Goal: Navigation & Orientation: Find specific page/section

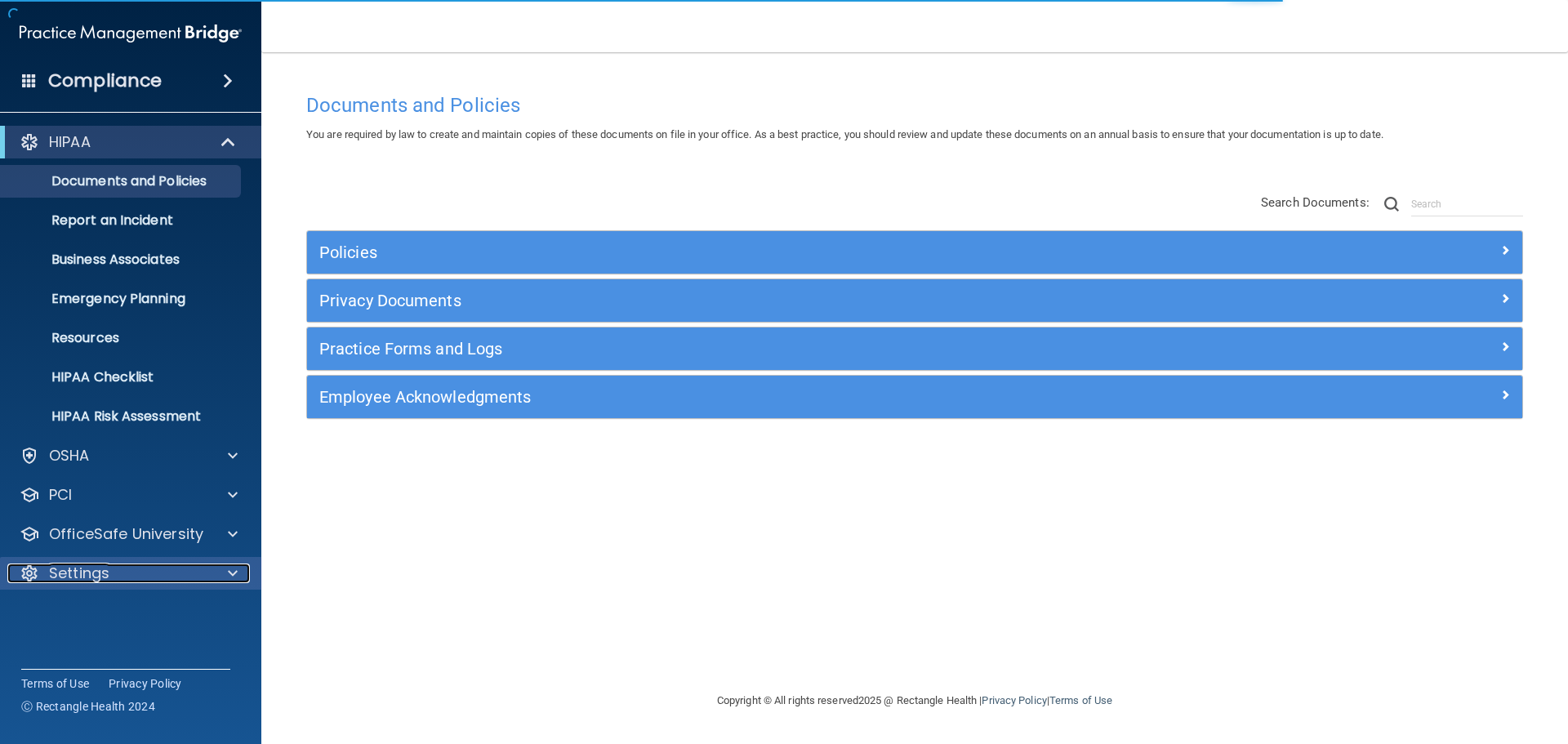
click at [125, 576] on div "Settings" at bounding box center [108, 573] width 202 height 20
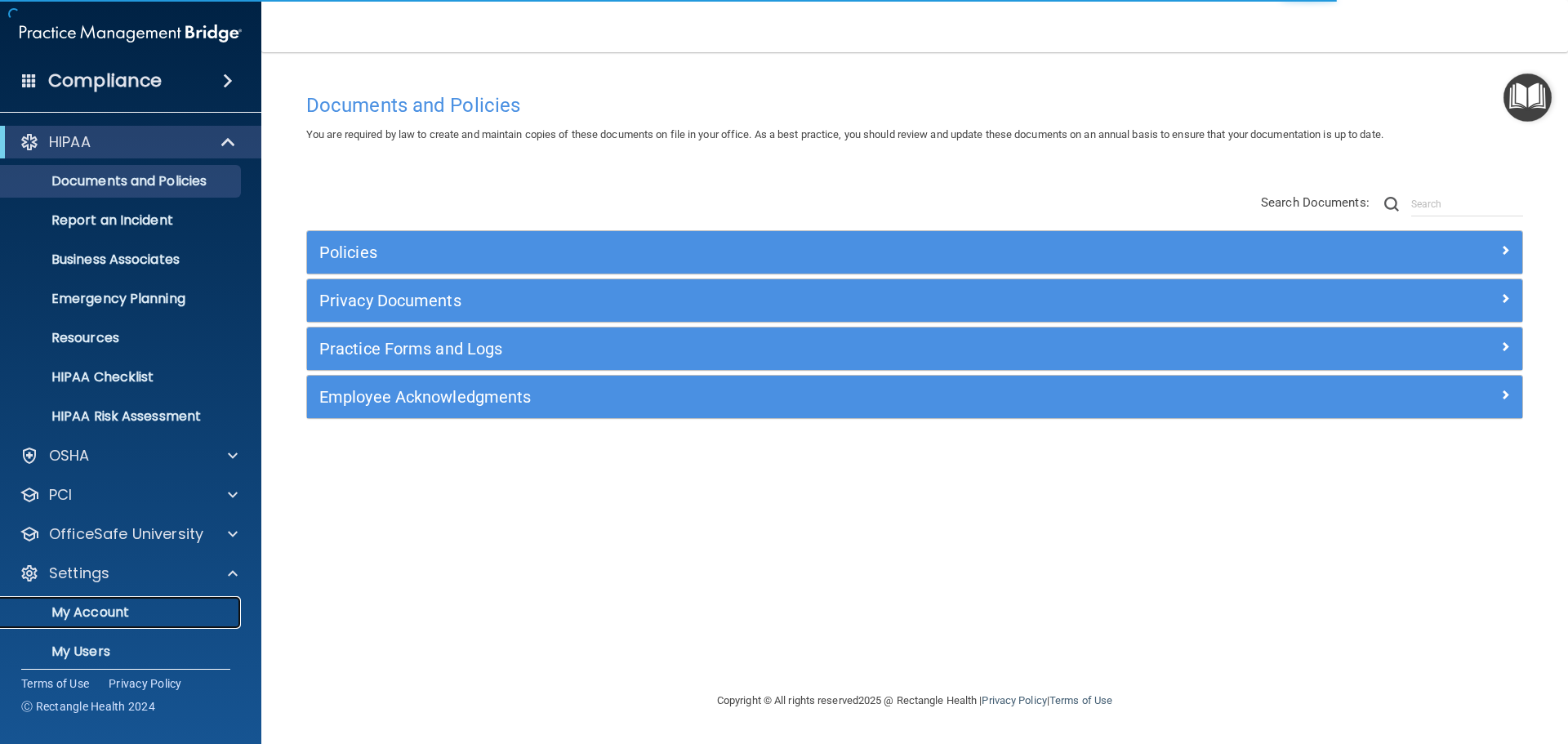
click at [124, 622] on link "My Account" at bounding box center [112, 613] width 257 height 33
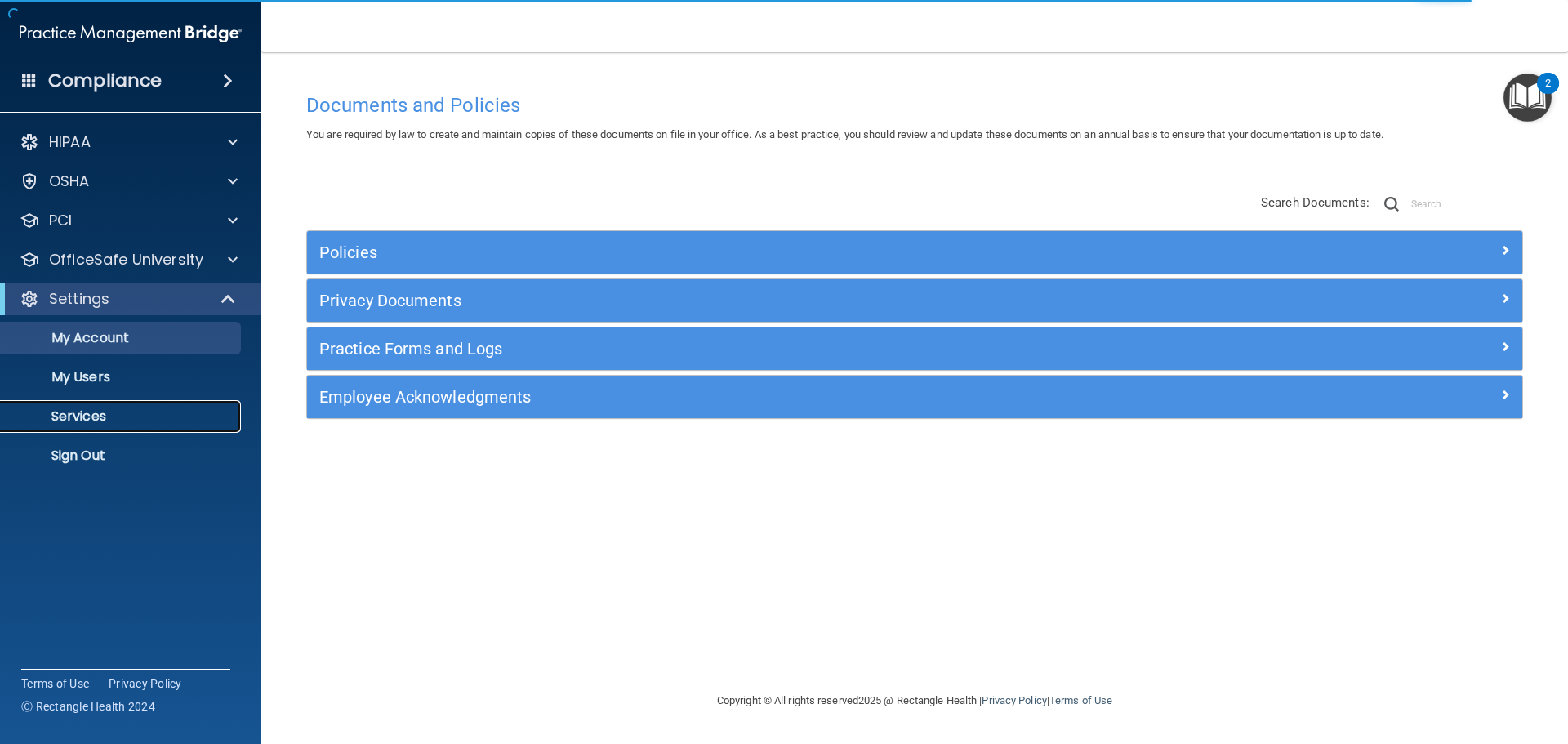
click at [74, 417] on p "Services" at bounding box center [122, 416] width 223 height 17
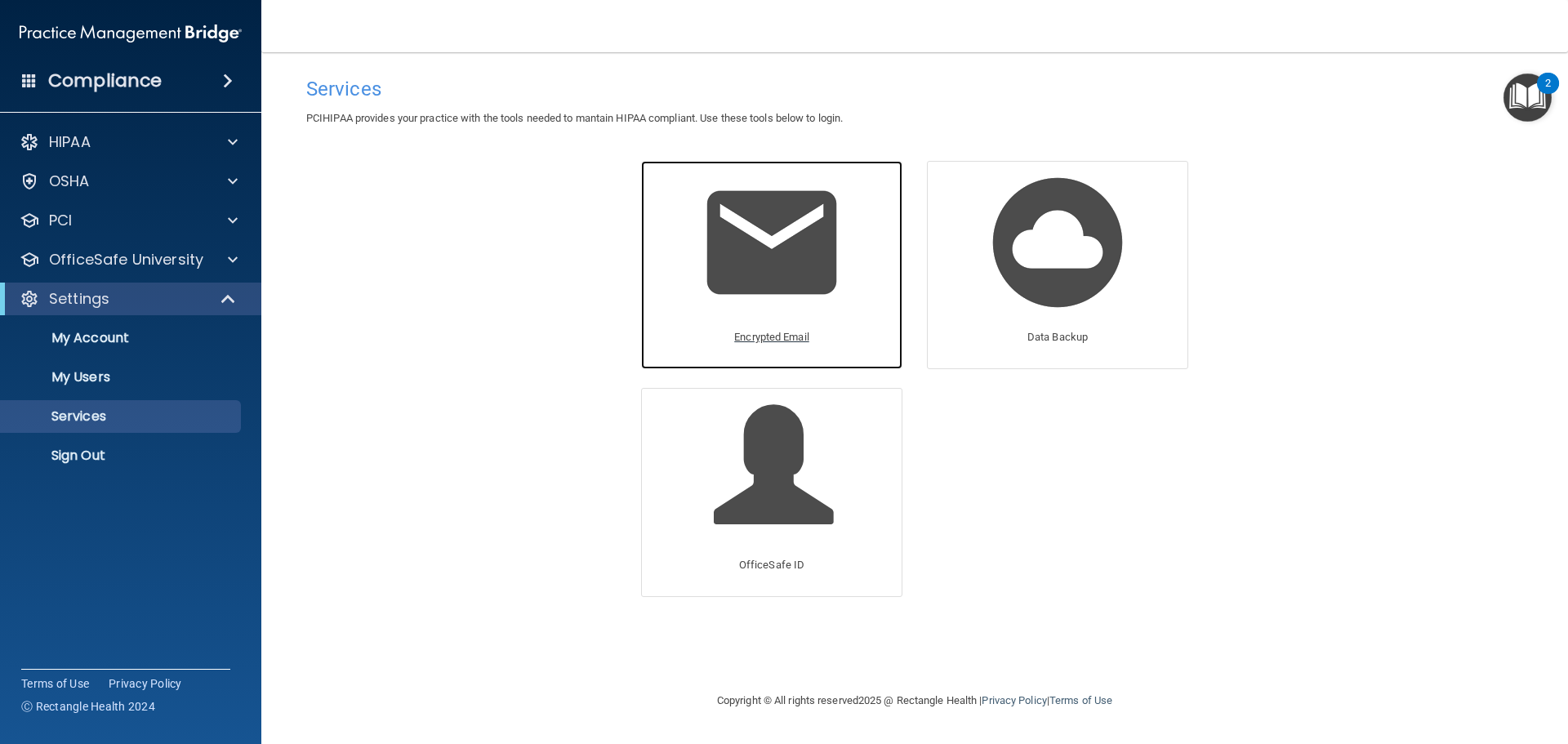
click at [773, 333] on p "Encrypted Email" at bounding box center [772, 337] width 75 height 20
click at [748, 334] on p "Encrypted Email" at bounding box center [772, 337] width 75 height 20
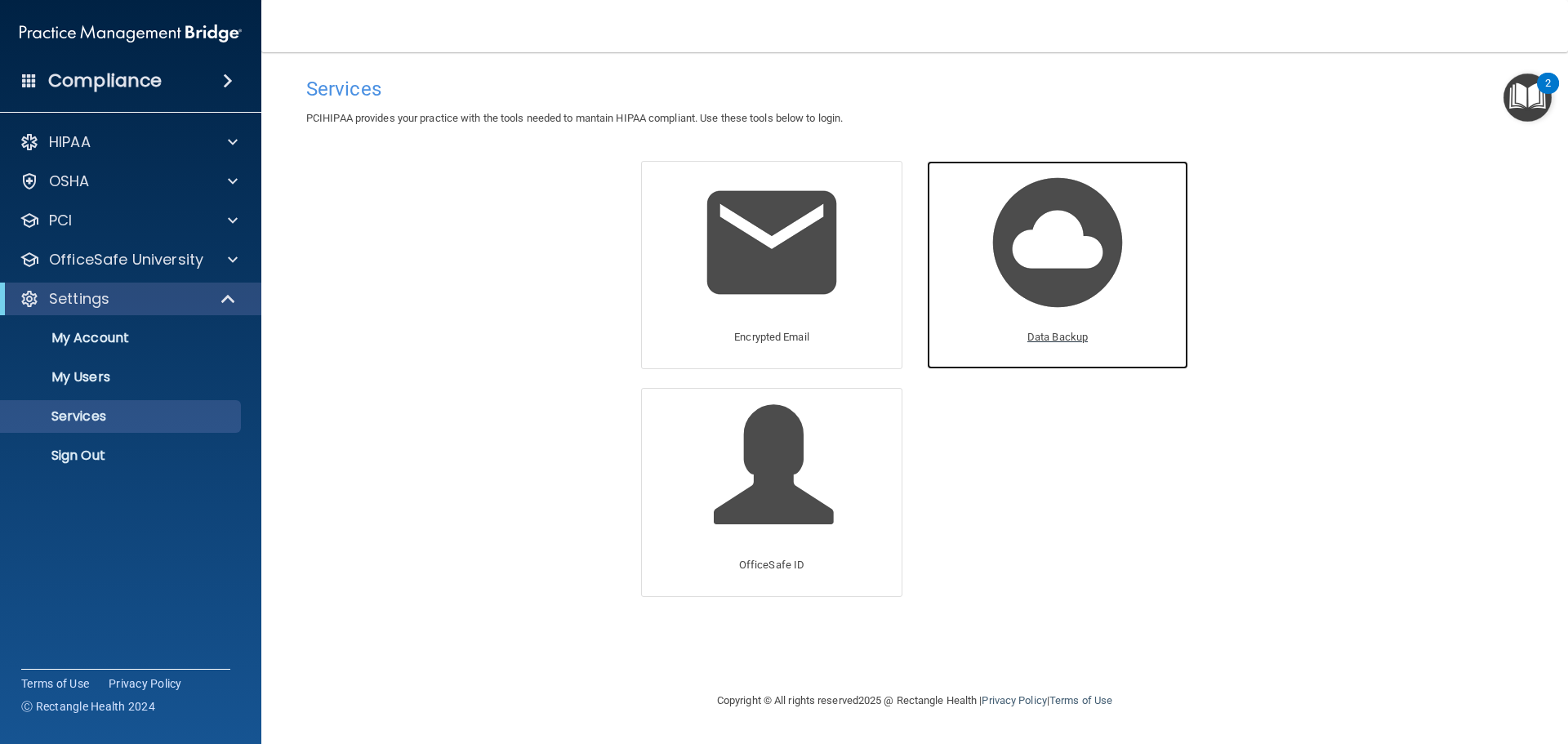
click at [1052, 329] on p "Data Backup" at bounding box center [1057, 337] width 60 height 20
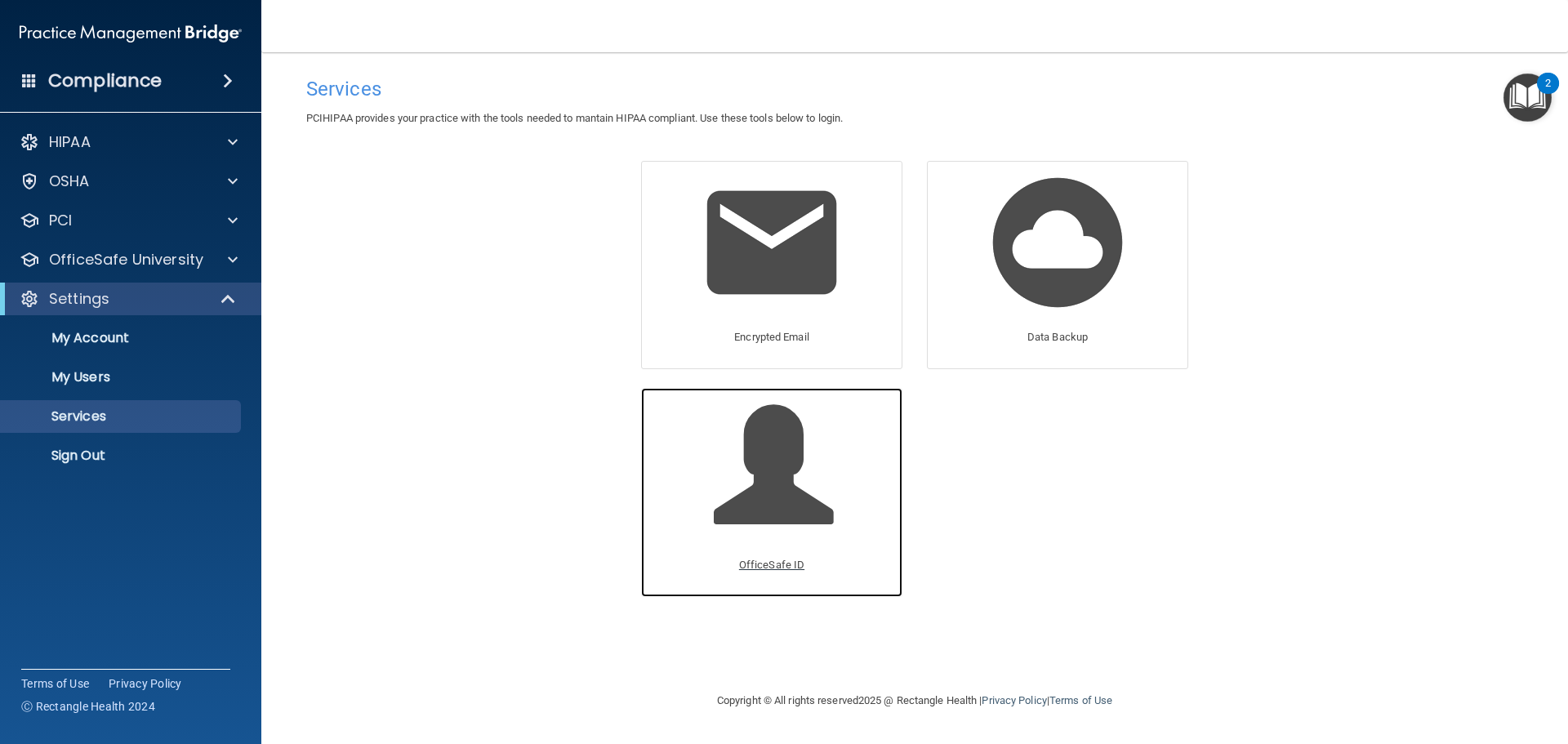
click at [759, 561] on p "OfficeSafe ID" at bounding box center [772, 565] width 65 height 20
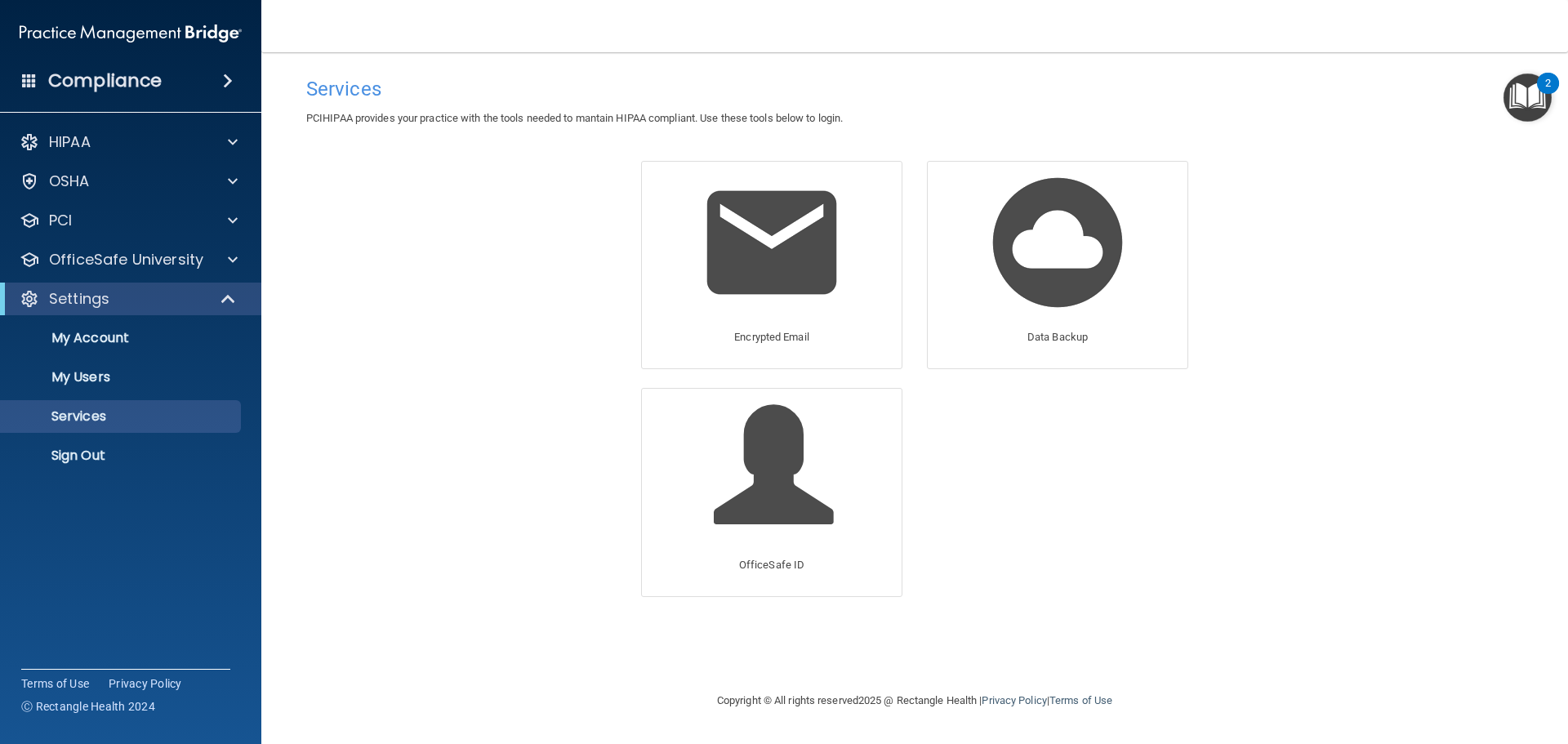
click at [1072, 464] on div "Encrypted Email Data Backup OfficeSafe ID OfficeSafe Pay" at bounding box center [915, 388] width 596 height 454
click at [127, 257] on p "OfficeSafe University" at bounding box center [126, 260] width 154 height 20
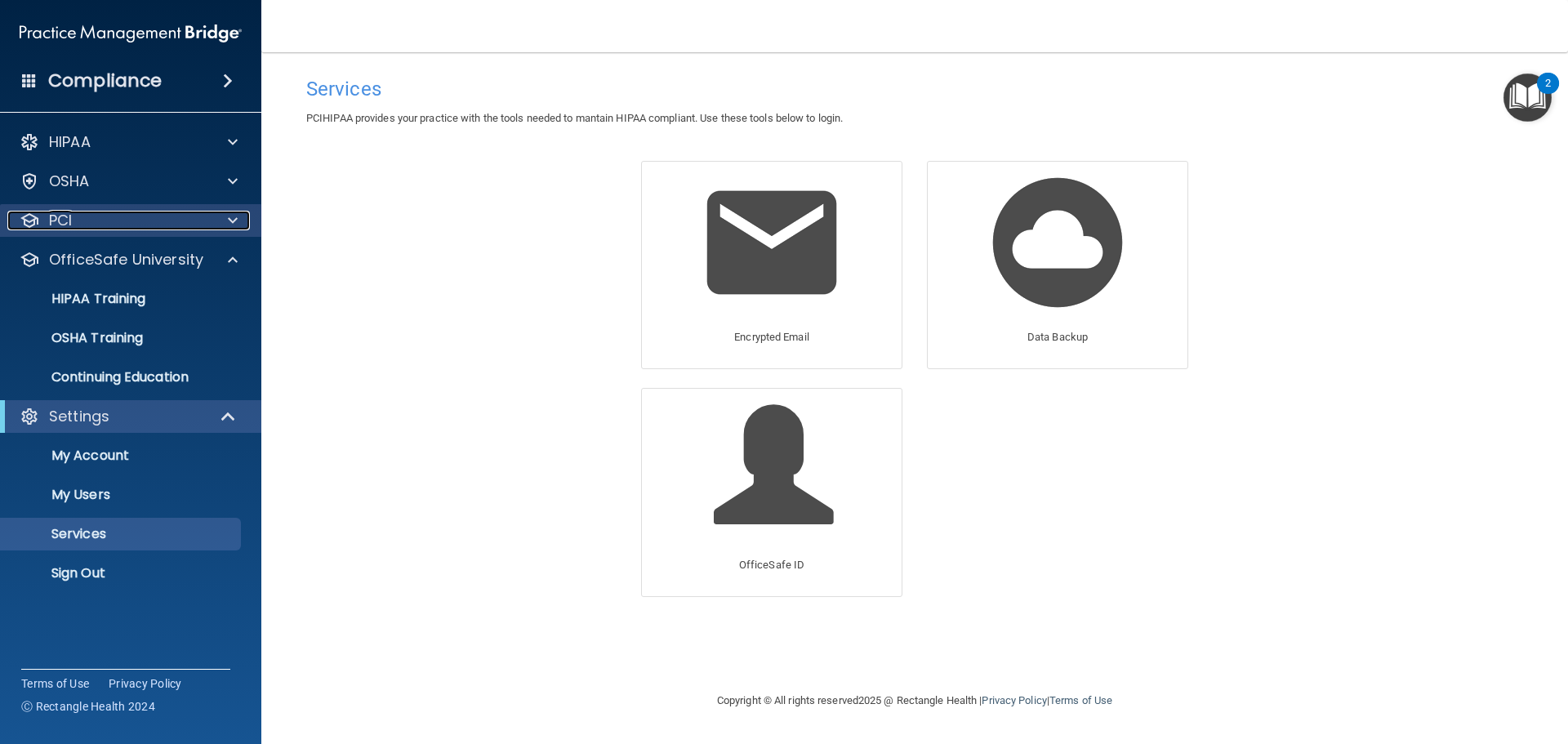
click at [114, 223] on div "PCI" at bounding box center [108, 220] width 202 height 20
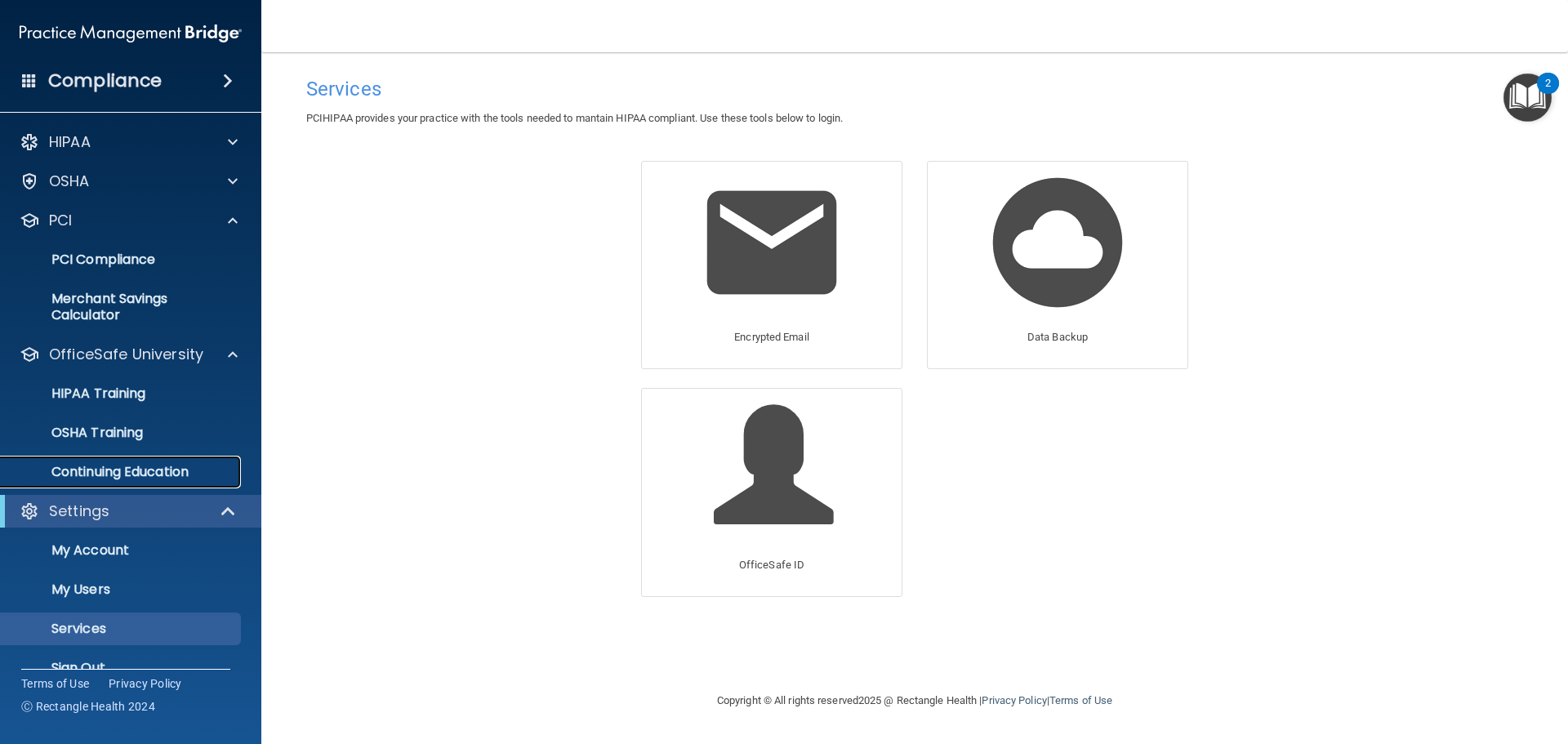
click at [169, 460] on link "Continuing Education" at bounding box center [112, 472] width 257 height 33
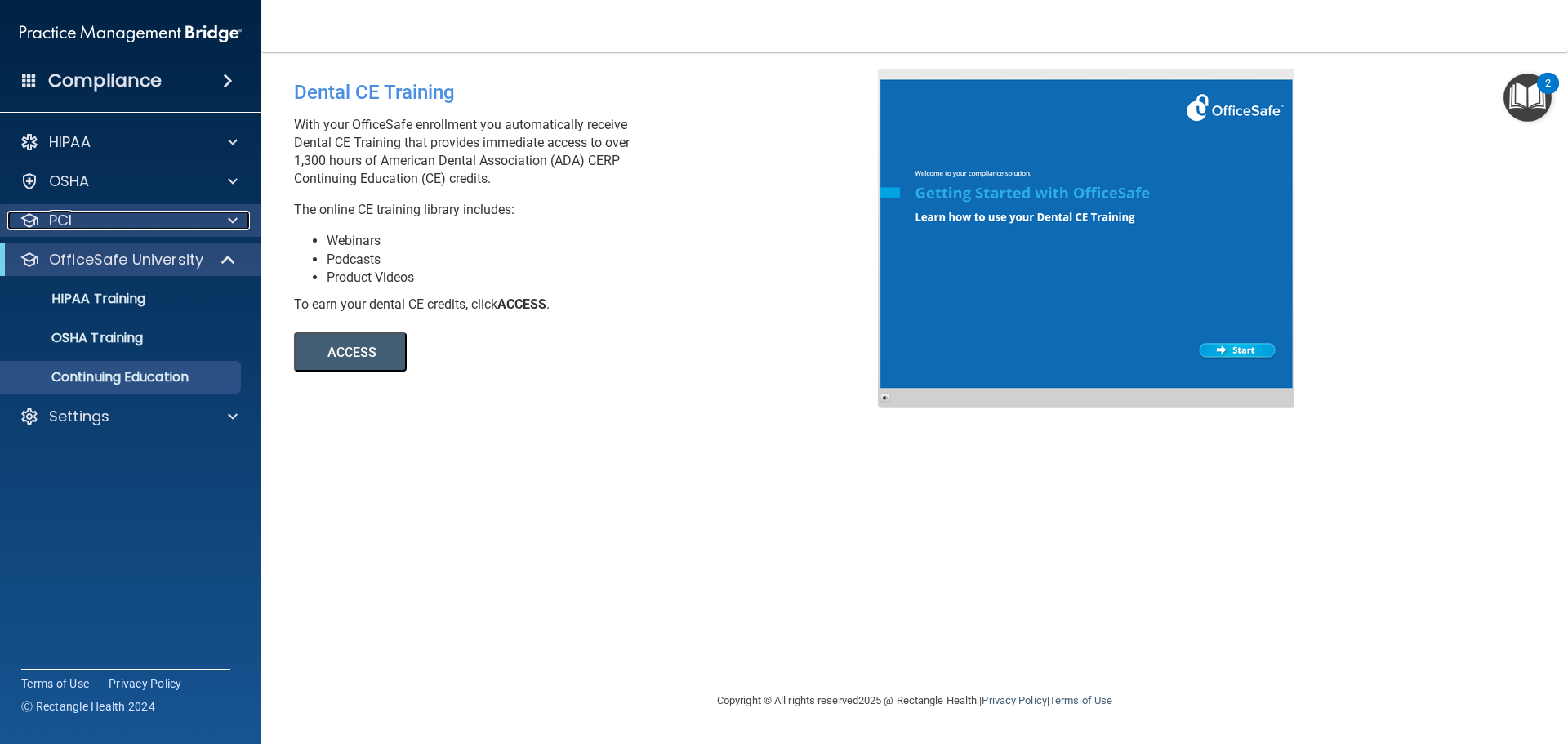
click at [139, 225] on div "PCI" at bounding box center [108, 220] width 202 height 20
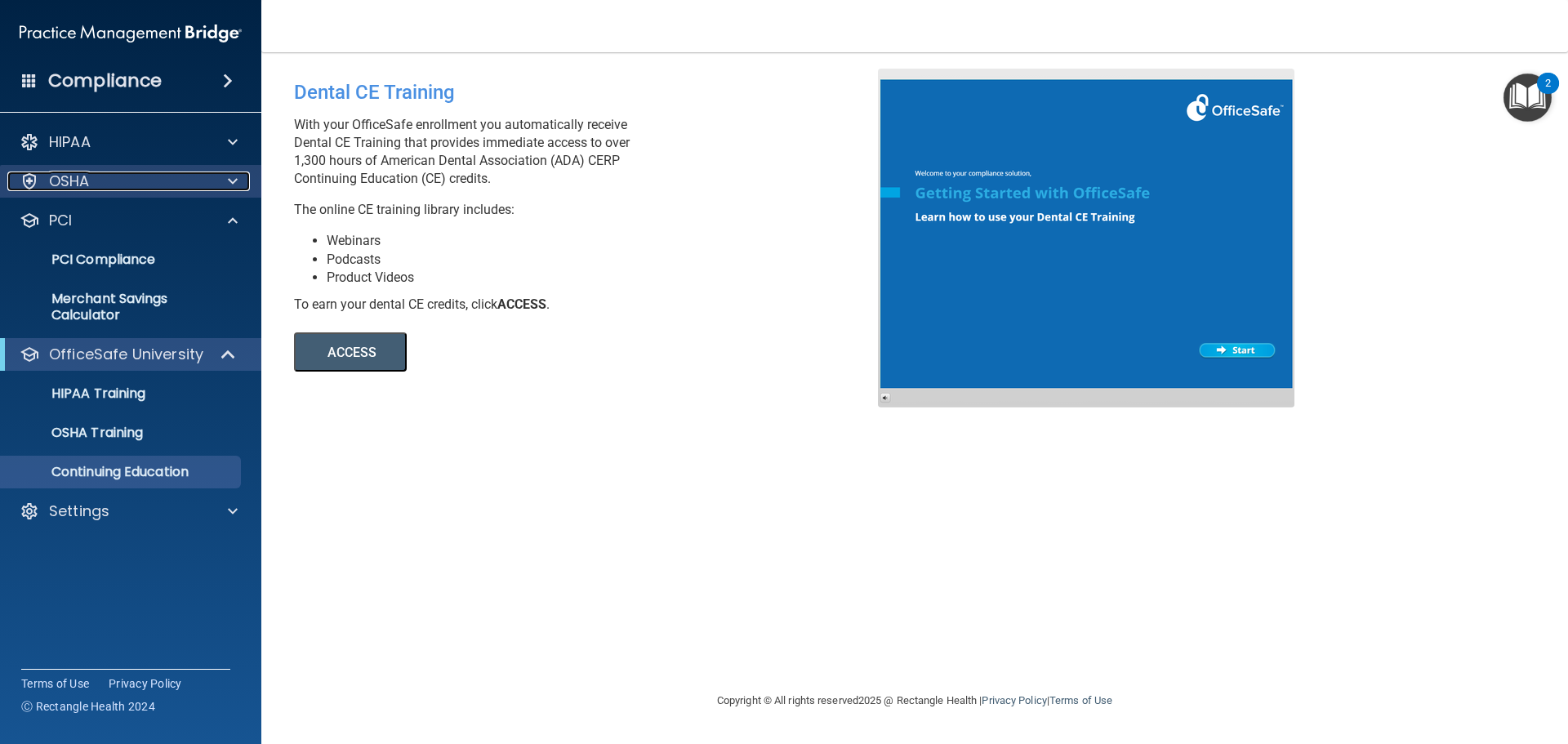
click at [150, 179] on div "OSHA" at bounding box center [108, 182] width 202 height 20
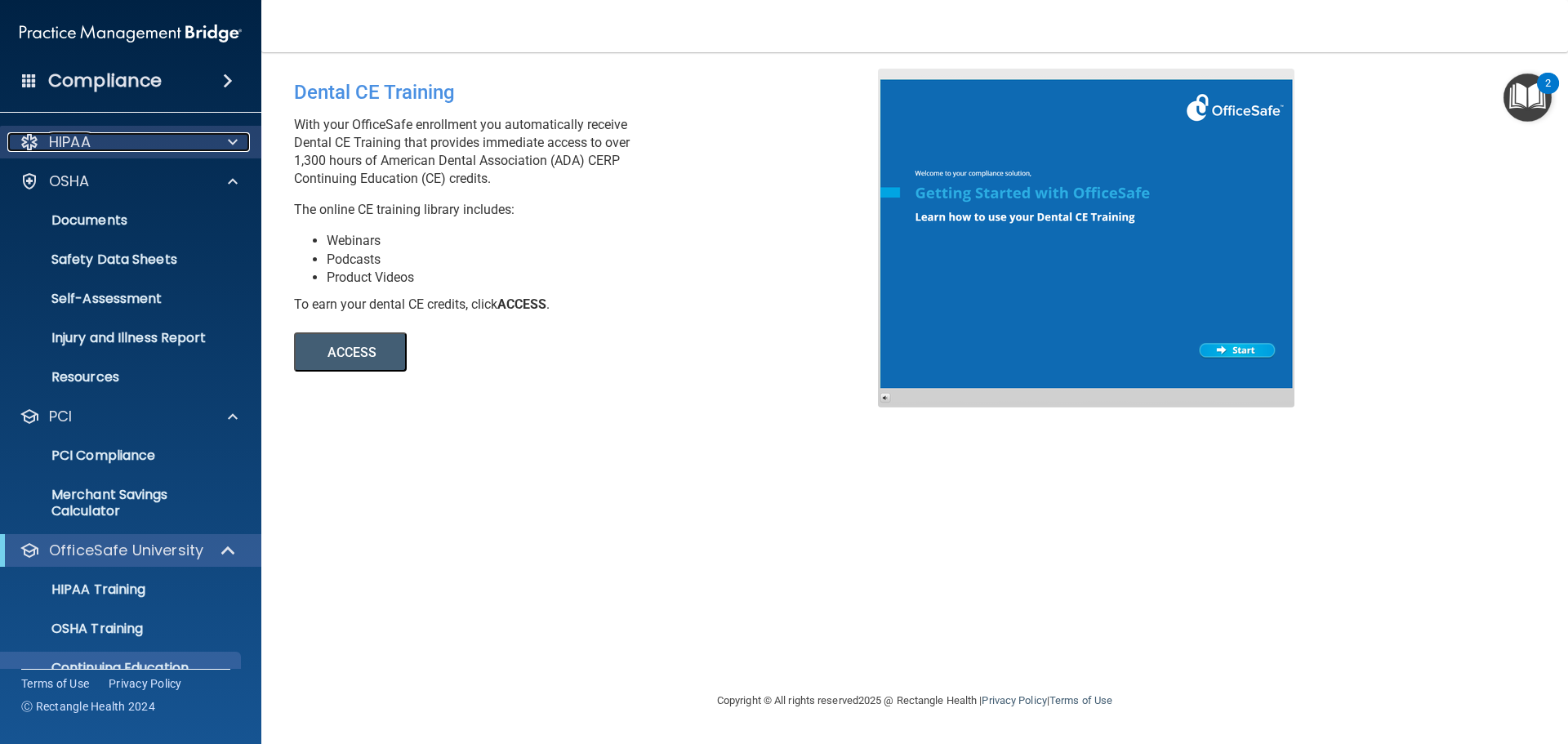
click at [179, 146] on div "HIPAA" at bounding box center [108, 142] width 202 height 20
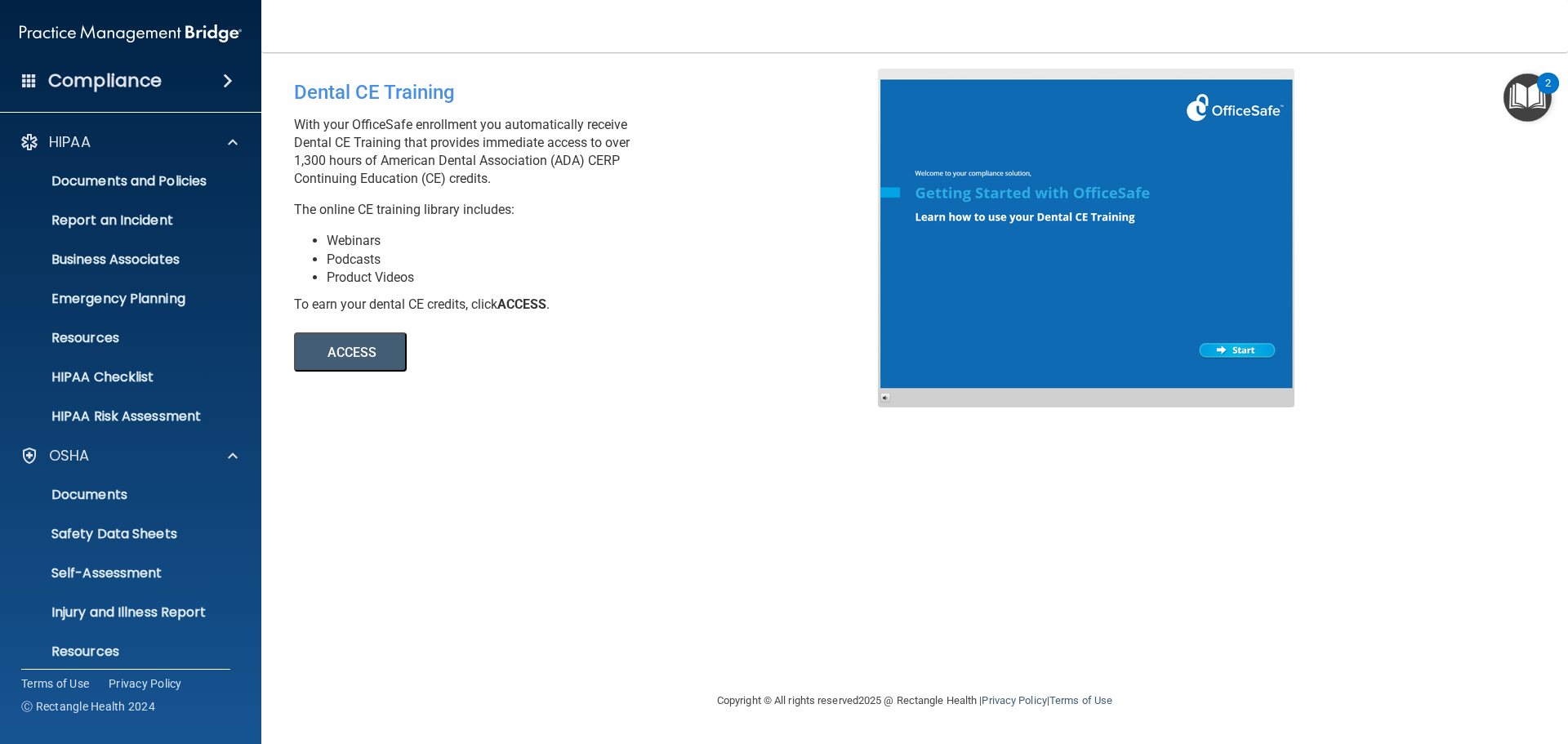
click at [233, 77] on span at bounding box center [228, 81] width 10 height 20
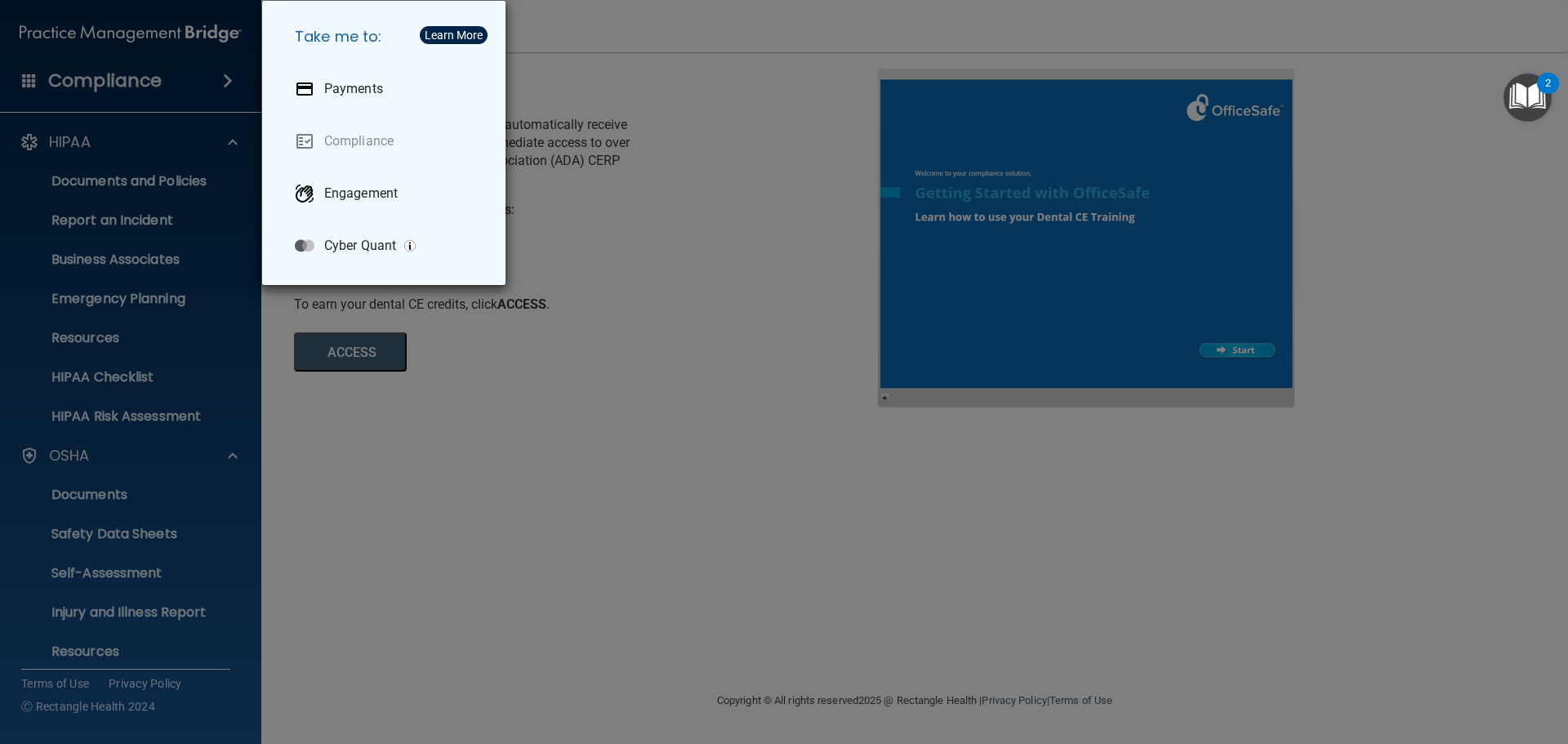
click at [592, 58] on div "Take me to: Payments Compliance Engagement Cyber Quant" at bounding box center [784, 372] width 1568 height 744
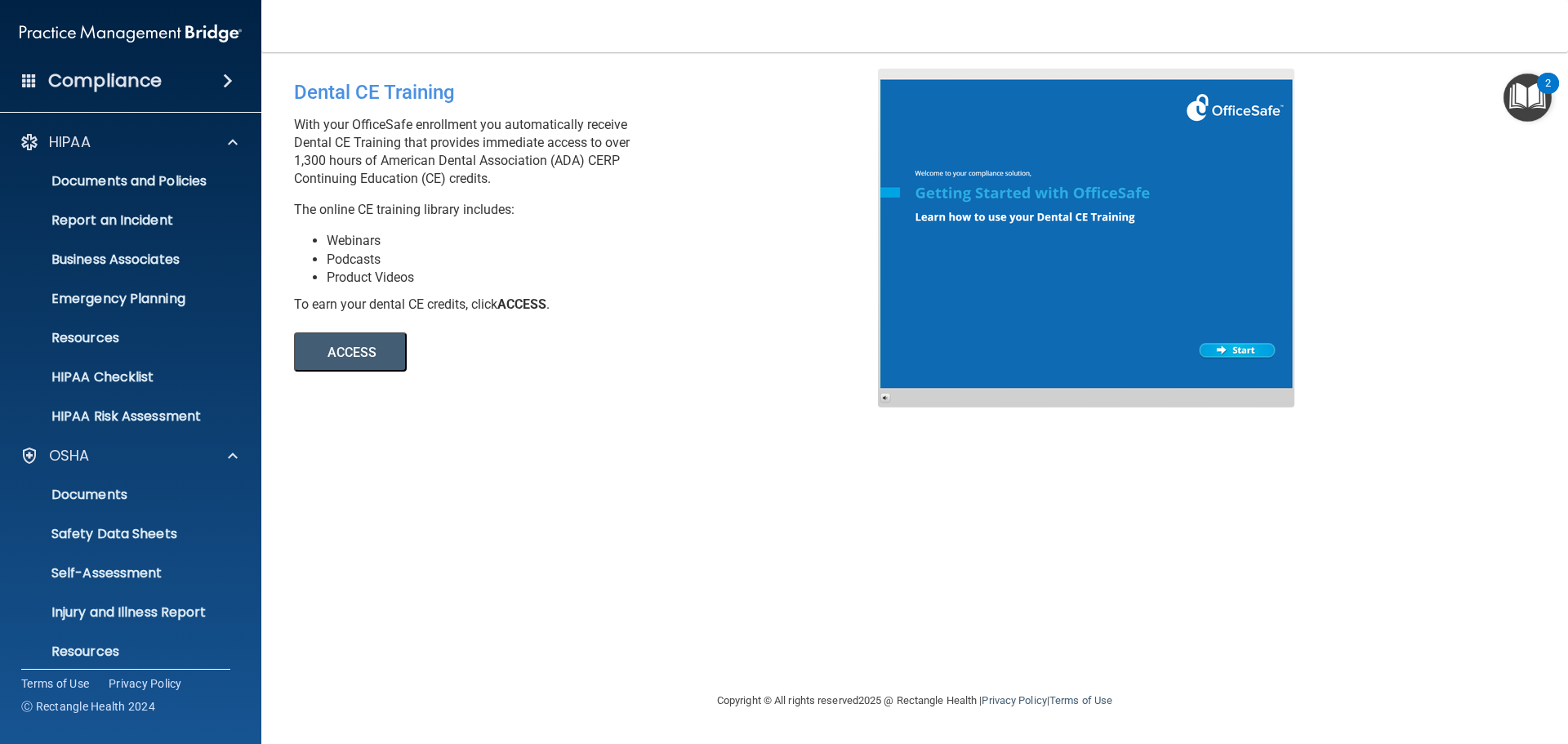
click at [115, 82] on h4 "Compliance" at bounding box center [104, 81] width 113 height 23
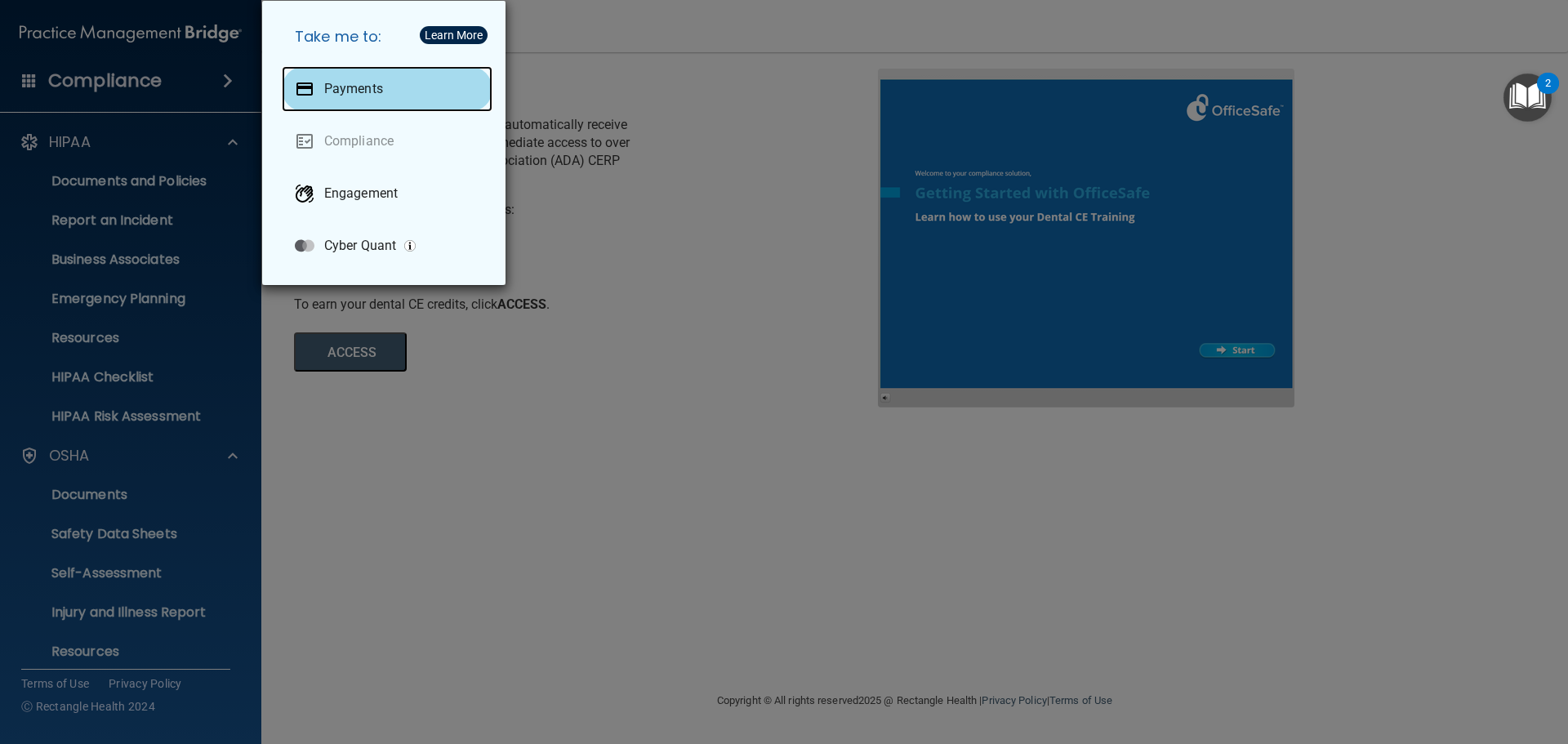
click at [332, 87] on p "Payments" at bounding box center [354, 89] width 59 height 17
click at [421, 572] on div "Take me to: Payments Compliance Engagement Cyber Quant" at bounding box center [784, 372] width 1568 height 744
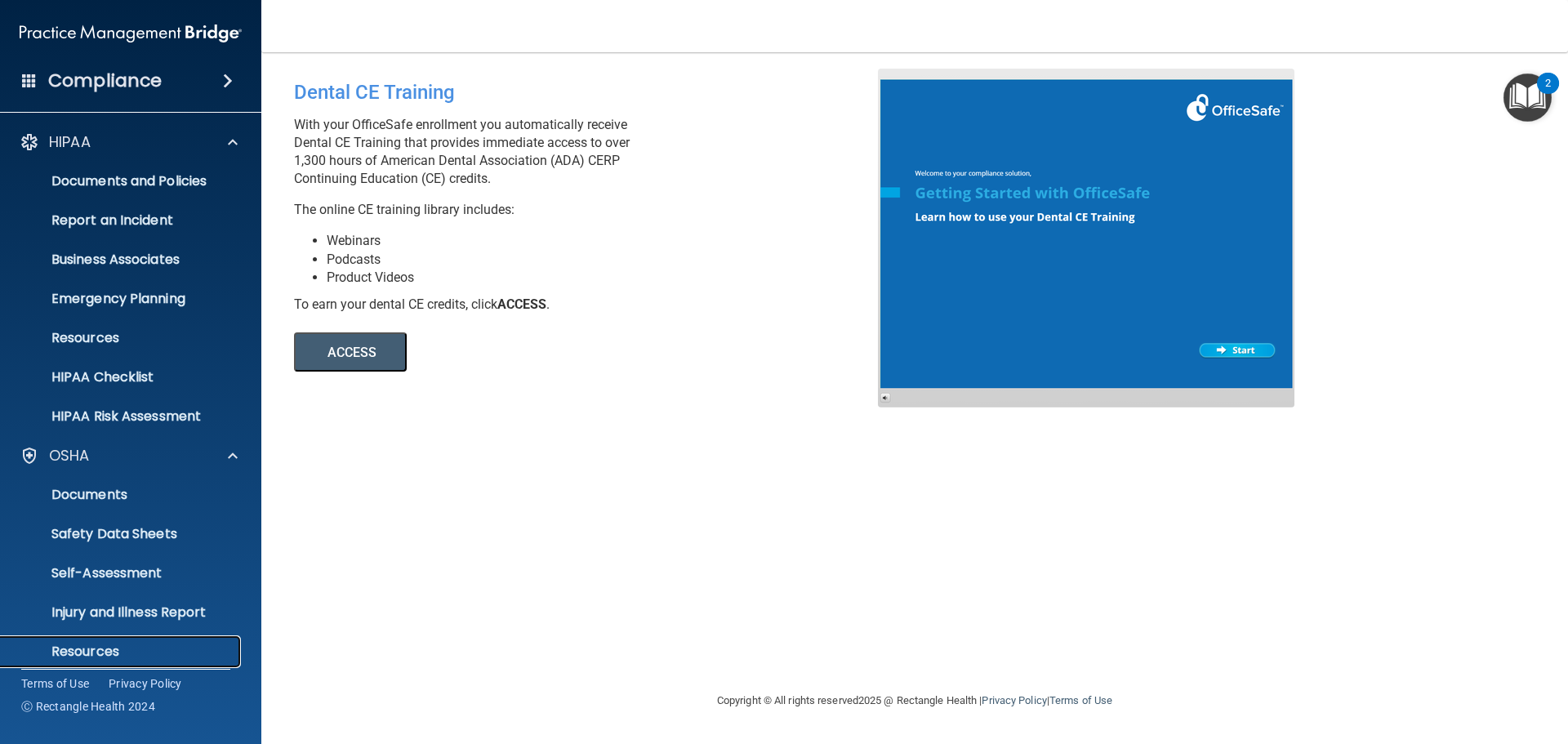
click at [157, 656] on p "Resources" at bounding box center [122, 652] width 223 height 17
